Goal: Ask a question

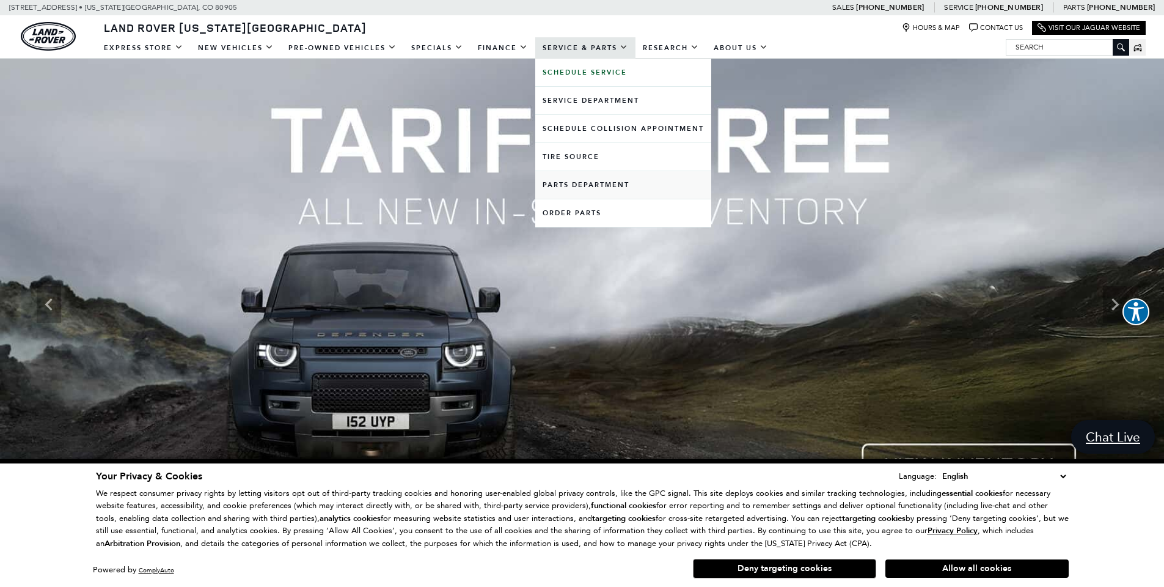
click at [600, 186] on link "Parts Department" at bounding box center [623, 185] width 176 height 28
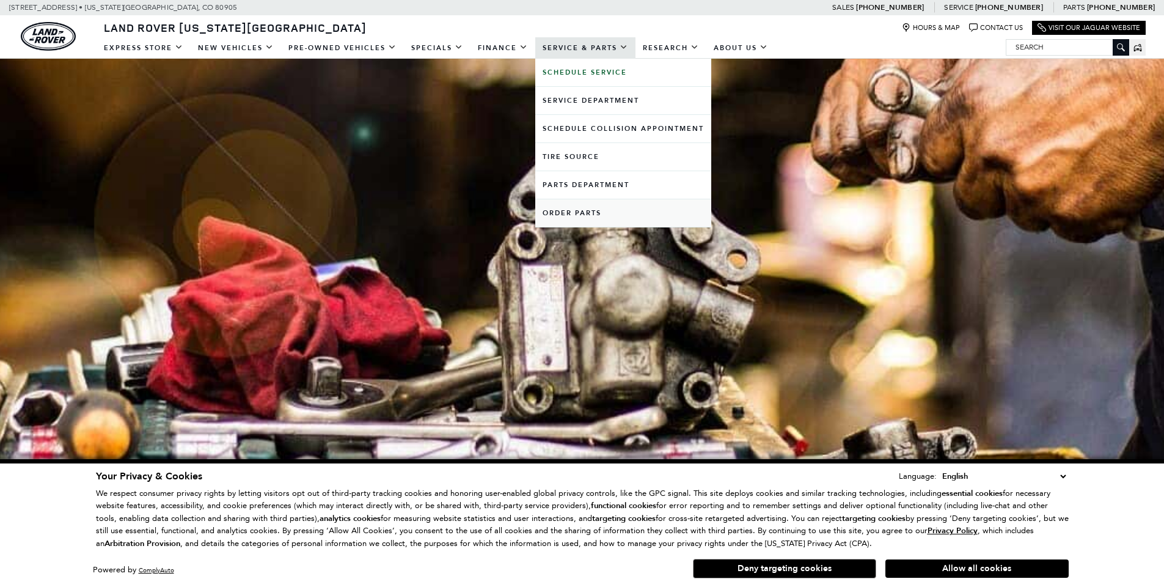
click at [576, 211] on link "Order Parts" at bounding box center [623, 213] width 176 height 28
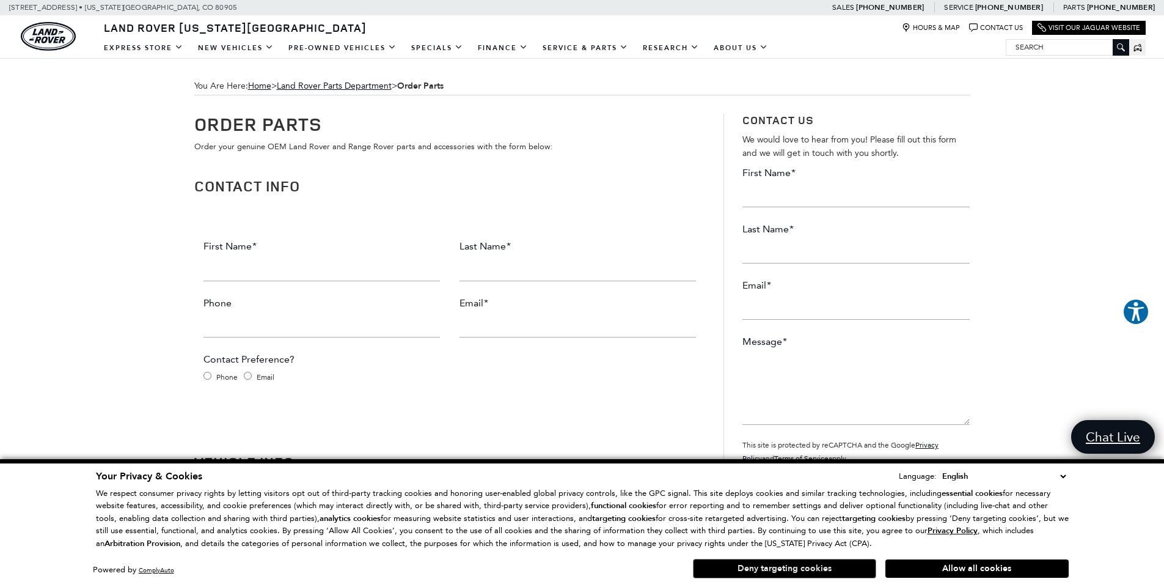
click at [823, 571] on button "Deny targeting cookies" at bounding box center [784, 569] width 183 height 20
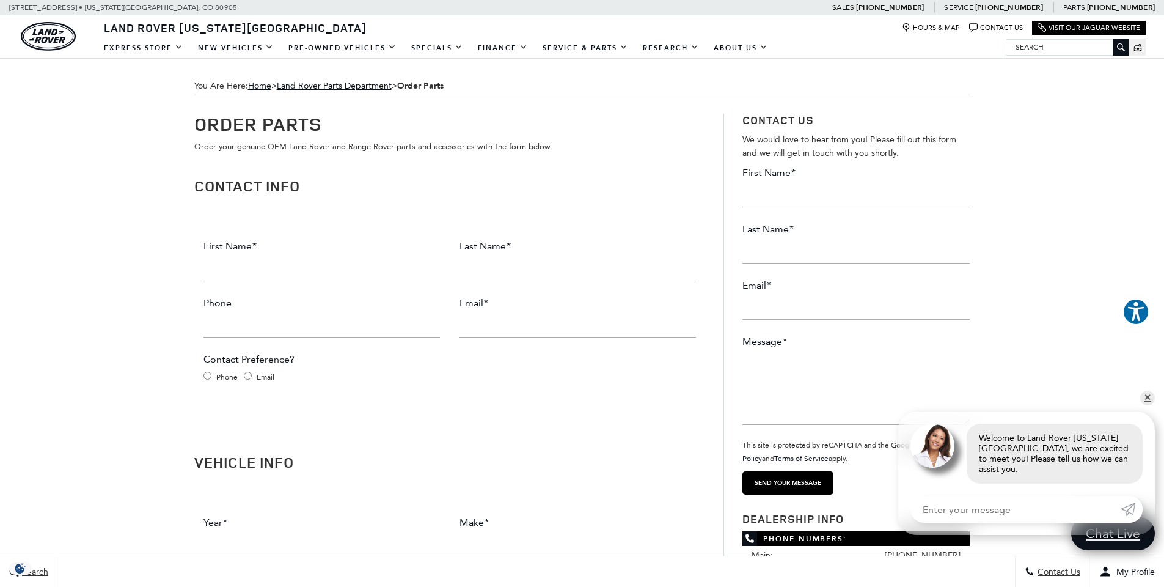
click at [980, 512] on input "Enter your message" at bounding box center [1016, 509] width 210 height 27
type input "im looking for a starter for a 2017 Discovery Sport"
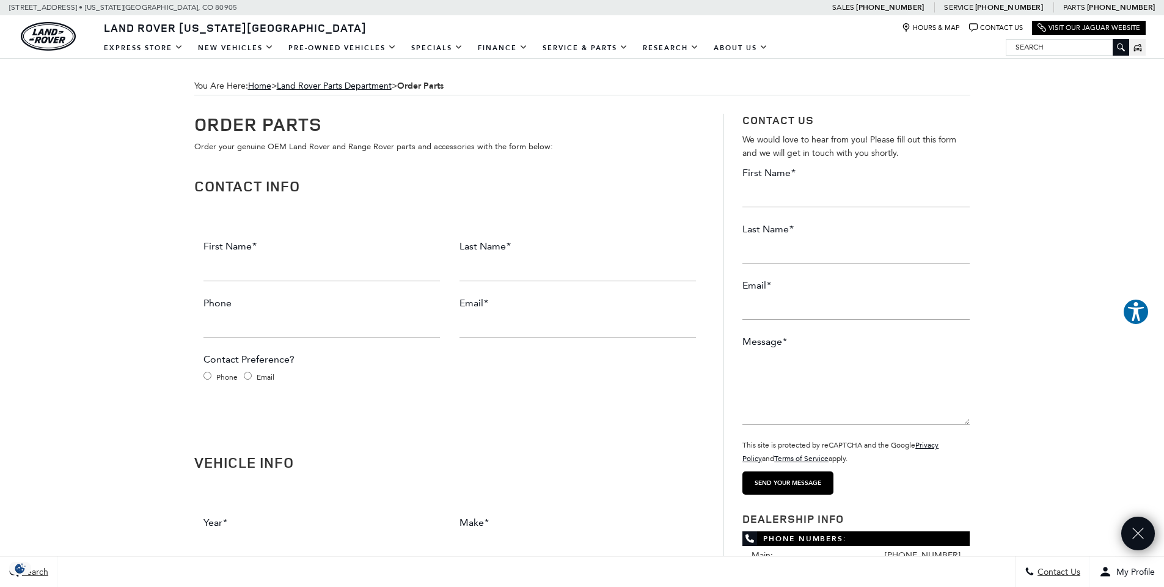
click at [500, 2] on div "Sales : Call sales Phone Number 719-302-1000 Service : Call service Phone Numbe…" at bounding box center [582, 7] width 1164 height 15
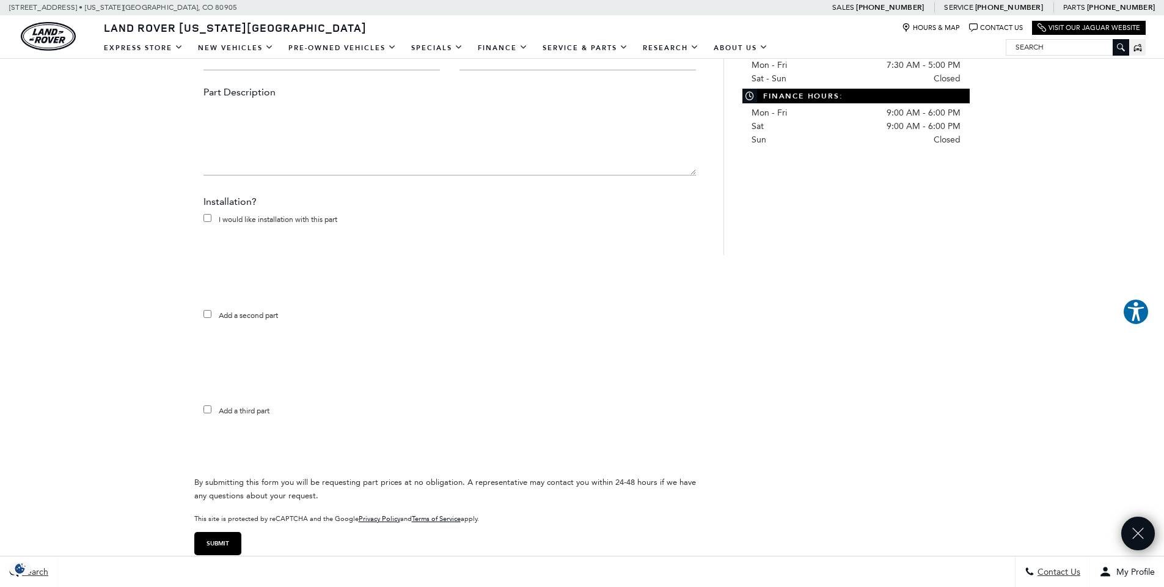
scroll to position [835, 0]
